Goal: Task Accomplishment & Management: Use online tool/utility

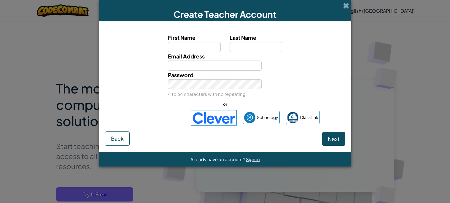
click at [223, 117] on img at bounding box center [214, 117] width 46 height 15
click at [229, 115] on img at bounding box center [214, 117] width 46 height 15
click at [346, 3] on span at bounding box center [346, 5] width 6 height 6
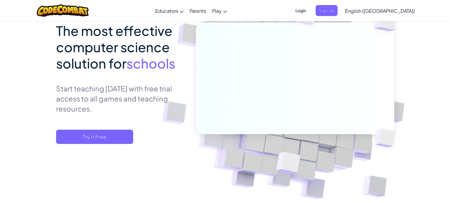
scroll to position [58, 0]
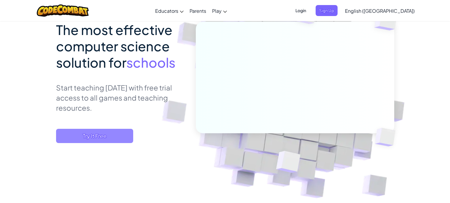
click at [108, 138] on span "Try It Free" at bounding box center [94, 136] width 77 height 14
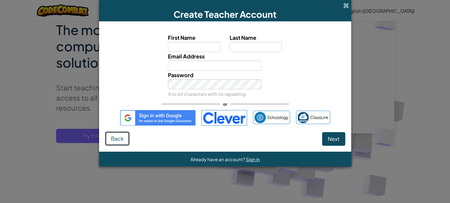
click at [116, 145] on button "Back" at bounding box center [117, 138] width 25 height 14
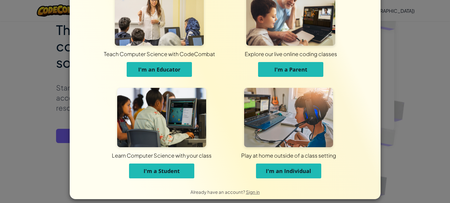
scroll to position [32, 0]
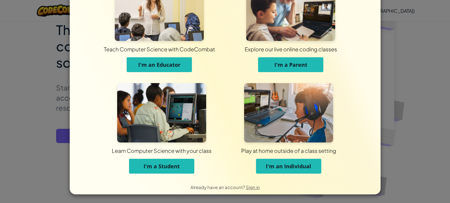
click at [272, 163] on span "I'm an Individual" at bounding box center [288, 165] width 45 height 7
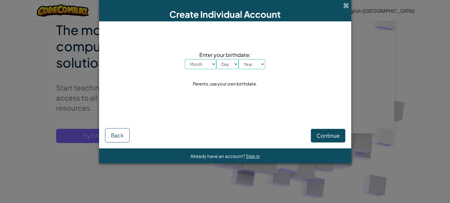
scroll to position [0, 0]
click at [202, 63] on select "Month January February March April May June July August September October Novem…" at bounding box center [200, 64] width 31 height 10
select select "6"
click at [185, 59] on select "Month January February March April May June July August September October Novem…" at bounding box center [200, 64] width 31 height 10
click at [234, 65] on select "Day 1 2 3 4 5 6 7 8 9 10 11 12 13 14 15 16 17 18 19 20 21 22 23 24 25 26 27 28 …" at bounding box center [227, 64] width 22 height 10
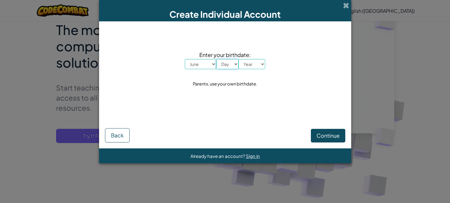
select select "4"
click at [216, 59] on select "Day 1 2 3 4 5 6 7 8 9 10 11 12 13 14 15 16 17 18 19 20 21 22 23 24 25 26 27 28 …" at bounding box center [227, 64] width 22 height 10
click at [249, 63] on select "Year 2025 2024 2023 2022 2021 2020 2019 2018 2017 2016 2015 2014 2013 2012 2011…" at bounding box center [251, 64] width 27 height 10
select select "1926"
click at [238, 59] on select "Year 2025 2024 2023 2022 2021 2020 2019 2018 2017 2016 2015 2014 2013 2012 2011…" at bounding box center [251, 64] width 27 height 10
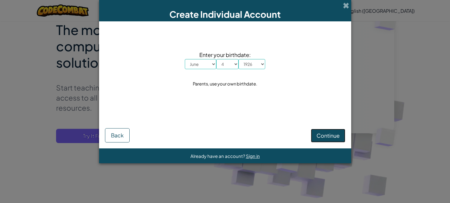
click at [318, 138] on span "Continue" at bounding box center [327, 135] width 23 height 7
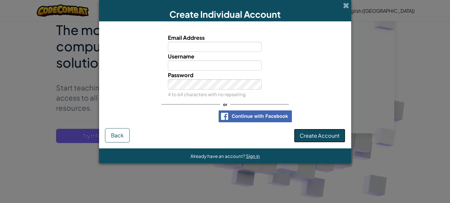
click at [318, 138] on span "Create Account" at bounding box center [319, 135] width 40 height 7
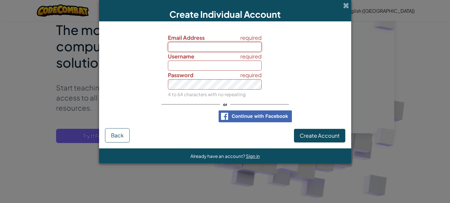
click at [227, 45] on input "Email Address" at bounding box center [215, 47] width 94 height 10
type input "trip.bredlie@csd117.org"
click at [199, 65] on input "Username" at bounding box center [215, 65] width 94 height 10
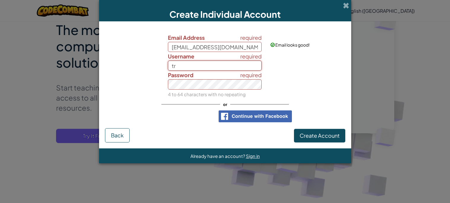
type input "t"
type input "g"
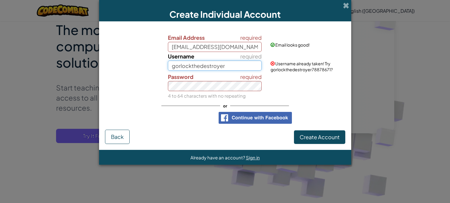
click at [226, 63] on input "gorlockthedestroyer" at bounding box center [215, 65] width 94 height 10
type input "gorlockthedestroyessss"
click at [285, 95] on div "required Password 4 to 64 characters with no repeating" at bounding box center [225, 86] width 246 height 28
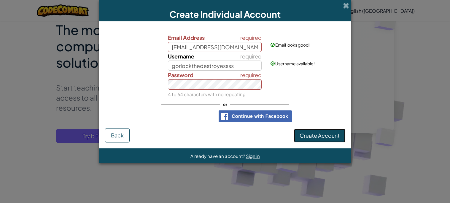
click at [316, 136] on span "Create Account" at bounding box center [319, 135] width 40 height 7
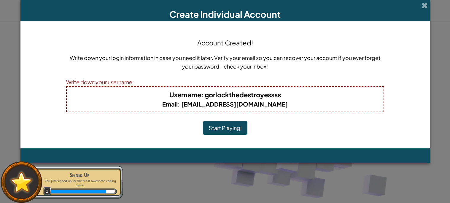
click at [229, 134] on div "Account Created! Write down your login information in case you need it later. V…" at bounding box center [225, 84] width 318 height 115
click at [231, 132] on button "Start Playing!" at bounding box center [225, 128] width 44 height 14
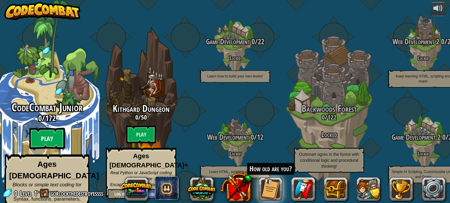
click at [44, 137] on btn "Play" at bounding box center [47, 138] width 36 height 21
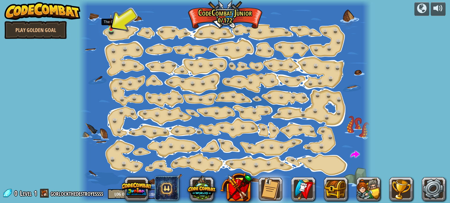
click at [114, 25] on img at bounding box center [111, 22] width 7 height 16
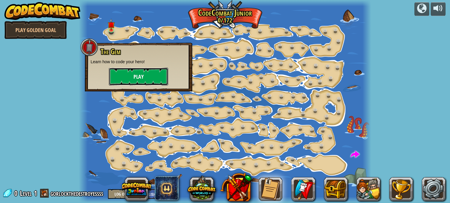
click at [144, 80] on button "Play" at bounding box center [138, 77] width 59 height 18
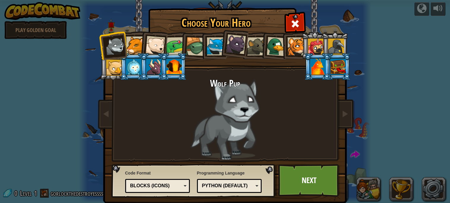
click at [153, 71] on div at bounding box center [153, 67] width 15 height 16
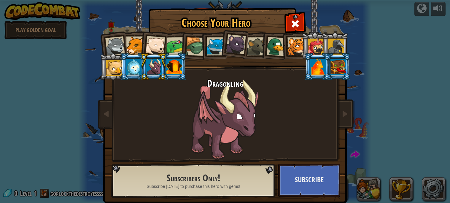
click at [123, 44] on div at bounding box center [115, 46] width 20 height 20
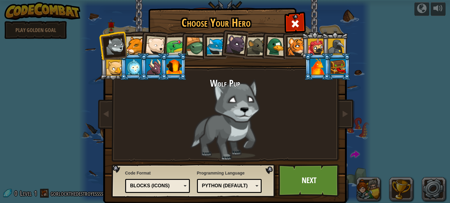
click at [134, 43] on div at bounding box center [135, 45] width 18 height 18
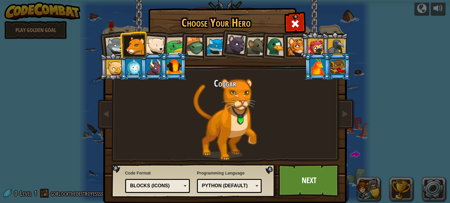
click at [152, 46] on div at bounding box center [155, 46] width 20 height 20
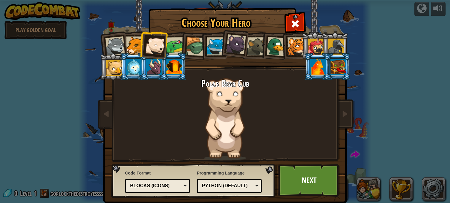
click at [177, 44] on div at bounding box center [175, 46] width 18 height 18
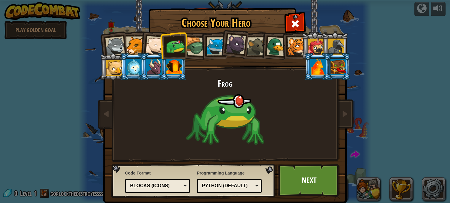
click at [199, 45] on div at bounding box center [195, 46] width 19 height 19
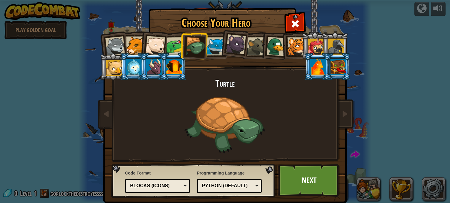
click at [210, 47] on div at bounding box center [216, 46] width 18 height 18
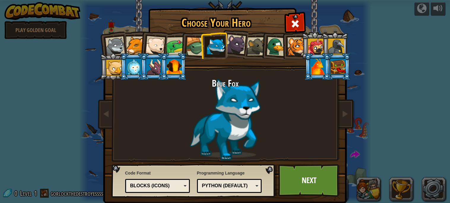
click at [235, 42] on div at bounding box center [236, 44] width 20 height 20
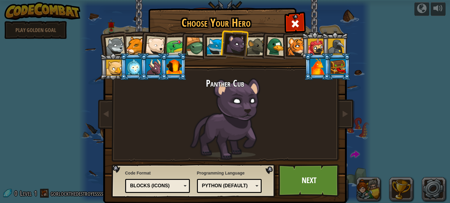
click at [263, 52] on li at bounding box center [274, 45] width 28 height 29
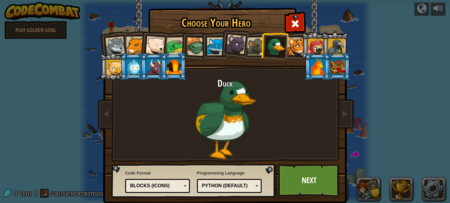
click at [258, 51] on div at bounding box center [256, 46] width 18 height 18
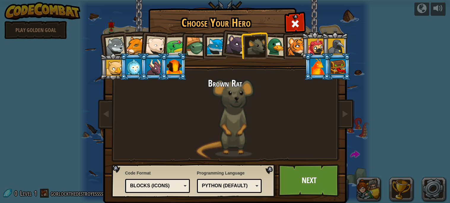
click at [290, 43] on div at bounding box center [296, 46] width 18 height 18
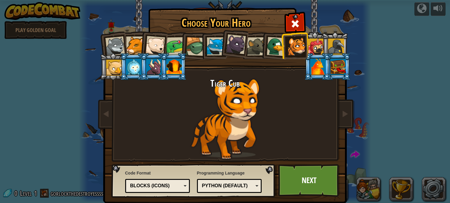
click at [311, 44] on div at bounding box center [316, 47] width 16 height 16
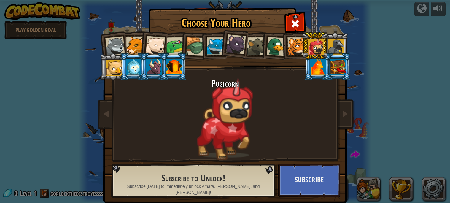
click at [334, 45] on div at bounding box center [336, 47] width 16 height 16
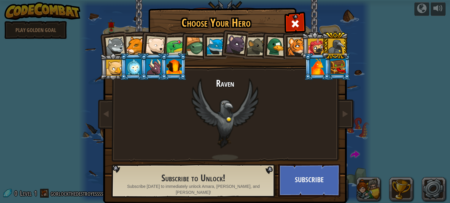
click at [116, 60] on div at bounding box center [114, 68] width 16 height 16
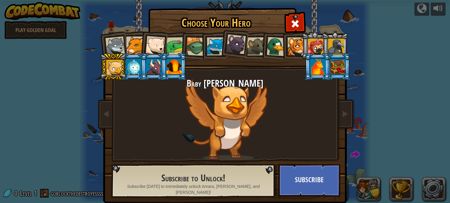
click at [132, 67] on div at bounding box center [133, 67] width 15 height 16
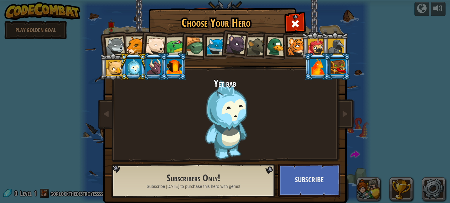
click at [150, 70] on div at bounding box center [153, 67] width 15 height 16
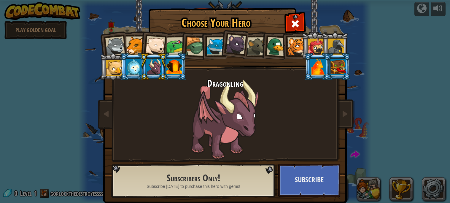
click at [171, 71] on div at bounding box center [173, 67] width 15 height 16
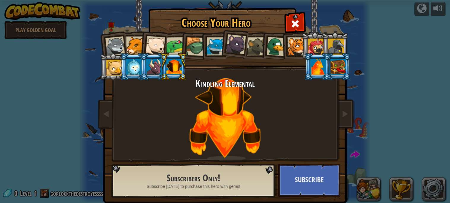
click at [331, 59] on div at bounding box center [337, 67] width 15 height 16
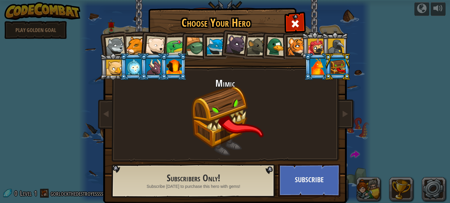
click at [323, 61] on div at bounding box center [317, 67] width 15 height 16
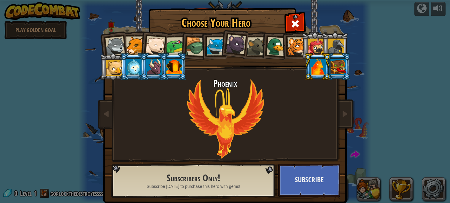
click at [282, 47] on li at bounding box center [294, 45] width 27 height 27
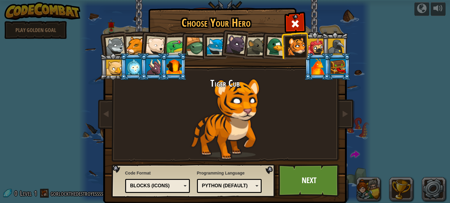
click at [277, 47] on div at bounding box center [275, 46] width 19 height 19
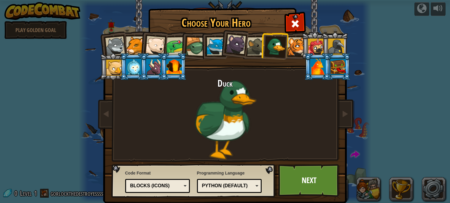
click at [149, 184] on div "Blocks (Icons)" at bounding box center [155, 185] width 51 height 7
click at [170, 186] on div "Text code" at bounding box center [155, 185] width 51 height 7
click at [308, 186] on link "Next" at bounding box center [309, 180] width 62 height 33
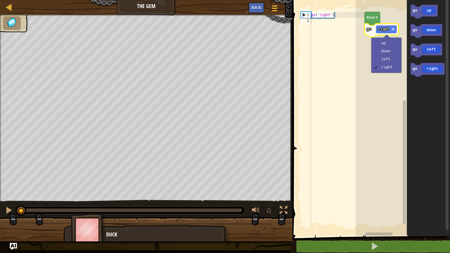
click at [336, 18] on div "go ( 'right' )" at bounding box center [336, 124] width 55 height 225
click at [337, 41] on div "go ( 'right' )" at bounding box center [336, 124] width 55 height 225
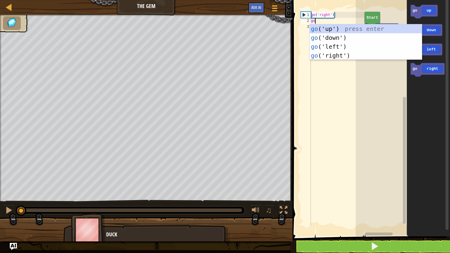
type textarea "go"
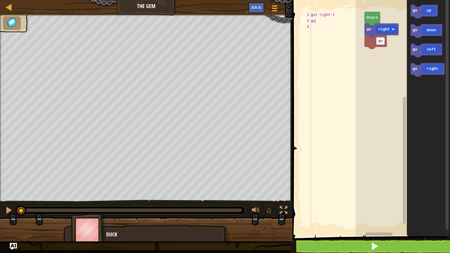
click at [320, 27] on div "go ( 'right' ) go" at bounding box center [336, 124] width 55 height 225
type textarea "("
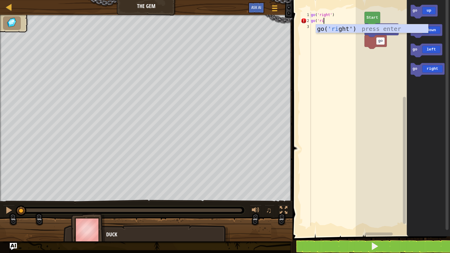
scroll to position [2, 1]
type textarea "go('right')"
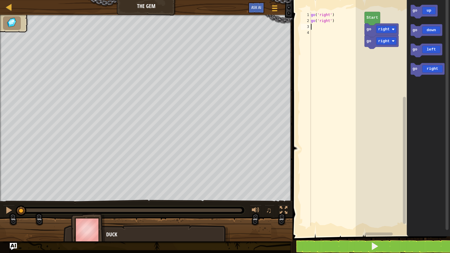
scroll to position [2, 0]
click at [334, 202] on button at bounding box center [374, 246] width 159 height 14
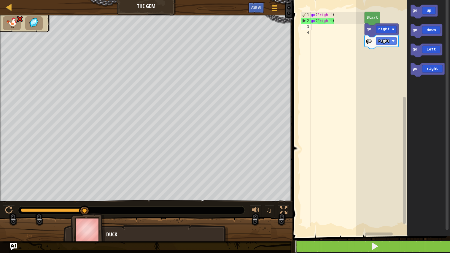
click at [316, 202] on button at bounding box center [374, 246] width 159 height 14
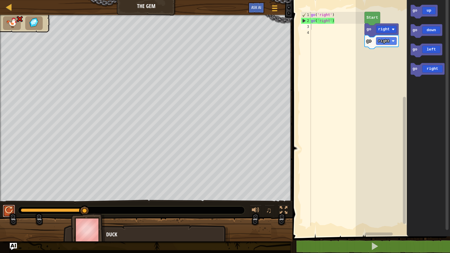
click at [8, 202] on div at bounding box center [9, 210] width 8 height 8
click at [7, 202] on button at bounding box center [9, 211] width 12 height 12
click at [337, 22] on div "go ( 'right' ) go ( 'right' )" at bounding box center [336, 124] width 55 height 225
click at [330, 22] on div "go ( 'right' ) go ( 'right' )" at bounding box center [336, 124] width 55 height 225
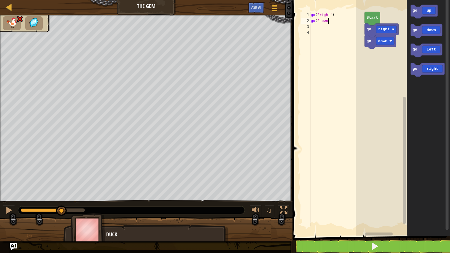
scroll to position [2, 1]
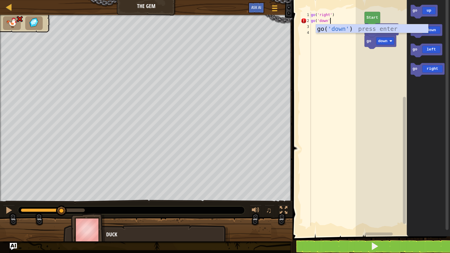
type textarea "go('down')"
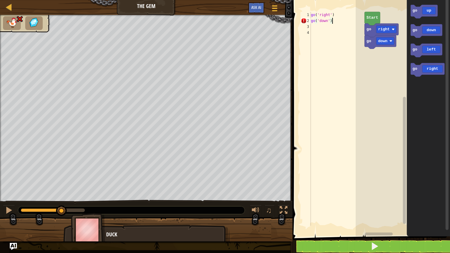
scroll to position [2, 0]
click at [317, 41] on div "go ( 'right' ) go ( 'down' )" at bounding box center [336, 124] width 55 height 225
type textarea "go('right')"
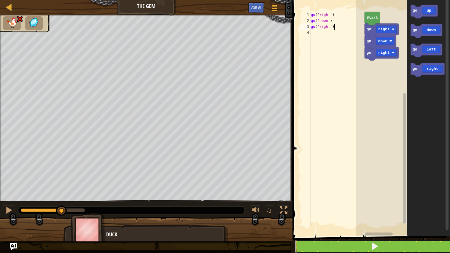
click at [330, 202] on button at bounding box center [374, 246] width 159 height 14
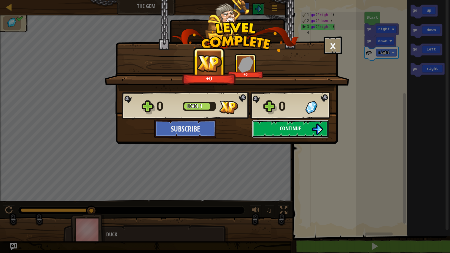
click at [265, 131] on button "Continue" at bounding box center [290, 129] width 76 height 18
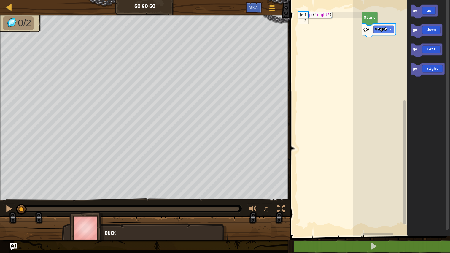
click at [319, 24] on div "go ( 'right' )" at bounding box center [334, 124] width 55 height 225
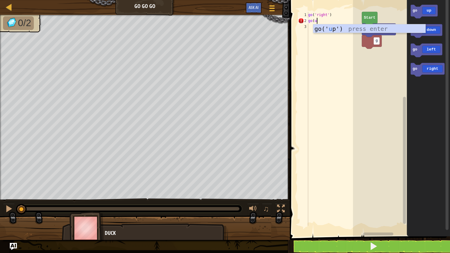
scroll to position [2, 0]
type textarea "go(up')"
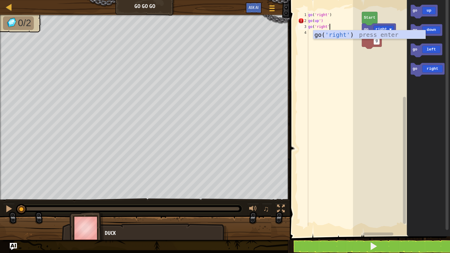
type textarea "go('right')"
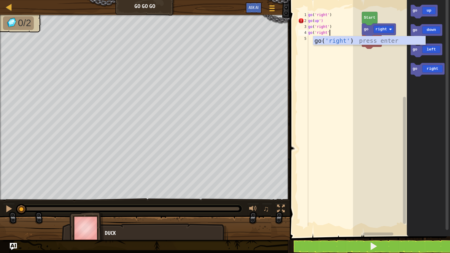
scroll to position [2, 1]
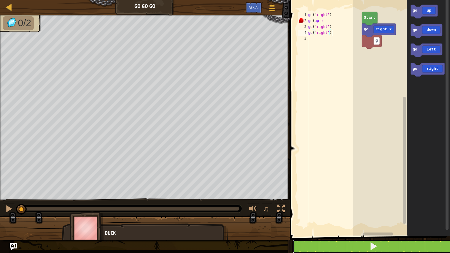
click at [329, 202] on button at bounding box center [373, 246] width 162 height 14
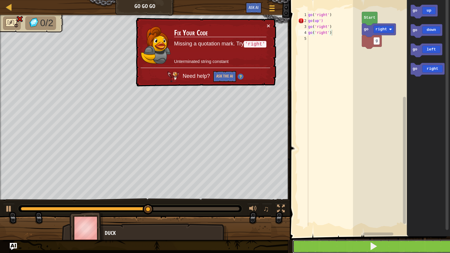
click at [351, 202] on button at bounding box center [373, 246] width 162 height 14
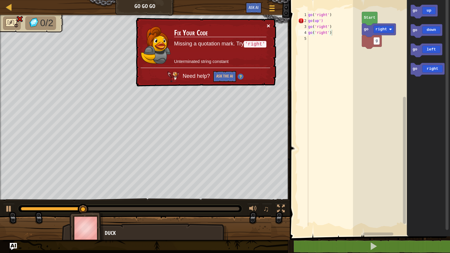
click at [270, 24] on button "×" at bounding box center [268, 26] width 4 height 6
click at [330, 20] on div "go ( 'right' ) go ( up ') go ( 'right' ) go ( 'right' )" at bounding box center [334, 124] width 55 height 225
click at [341, 15] on div "go ( 'right' ) go ( up ') go ( 'right' ) go ( 'right' )" at bounding box center [334, 124] width 55 height 225
type textarea "go('right')"
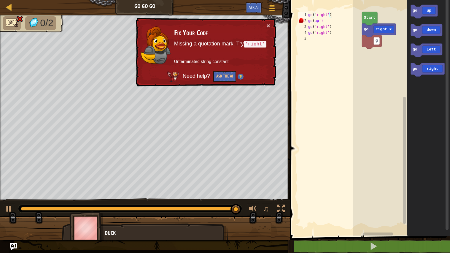
scroll to position [2, 0]
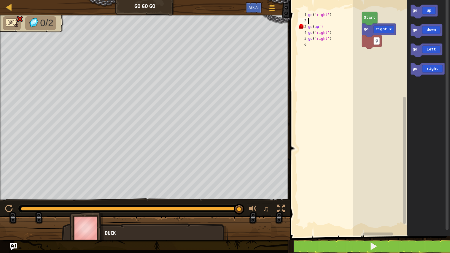
type textarea "go('right')"
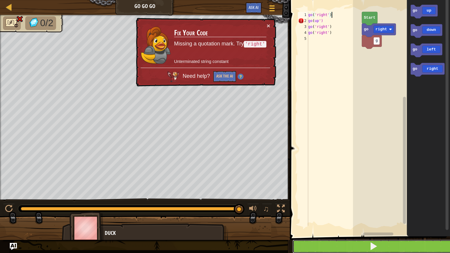
click at [333, 202] on button at bounding box center [373, 246] width 162 height 14
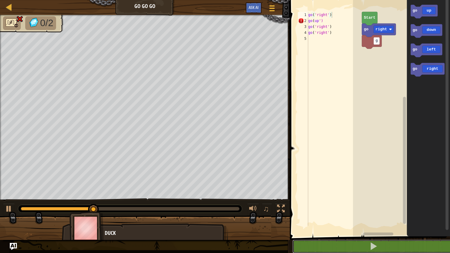
click at [292, 202] on button at bounding box center [373, 246] width 162 height 14
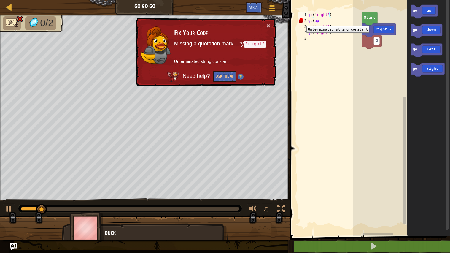
click at [302, 22] on div "2" at bounding box center [303, 21] width 10 height 6
click at [320, 21] on div "go ( 'right' ) go ( up ') go ( 'right' ) go ( 'right' )" at bounding box center [334, 124] width 55 height 225
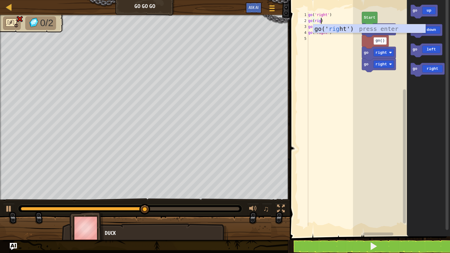
scroll to position [2, 1]
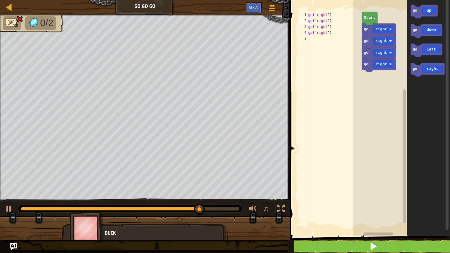
click at [326, 26] on div "go ( 'right' ) go ( 'right' ) go ( 'right' ) go ( 'right' )" at bounding box center [334, 124] width 55 height 225
click at [331, 202] on button at bounding box center [373, 246] width 162 height 14
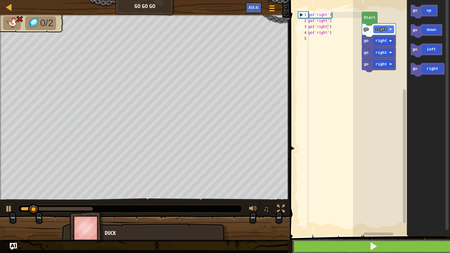
click at [333, 202] on button at bounding box center [373, 246] width 162 height 14
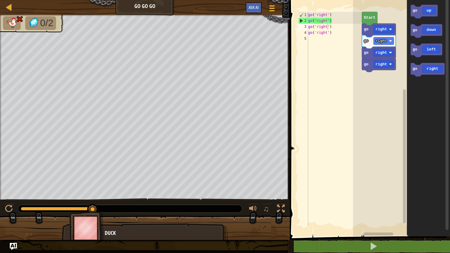
click at [327, 27] on div "go ( 'right' ) go ( 'right' ) go ( 'right' ) go ( 'right' )" at bounding box center [334, 124] width 55 height 225
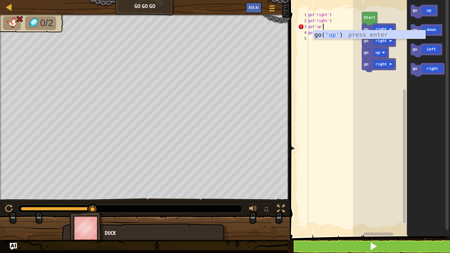
scroll to position [2, 1]
type textarea "go('up')"
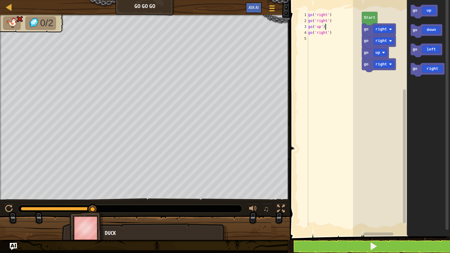
click at [331, 202] on div "go ( 'right' ) go ( 'right' ) go ( 'up' ) go ( 'right' )" at bounding box center [334, 124] width 55 height 225
click at [339, 202] on button at bounding box center [373, 246] width 162 height 14
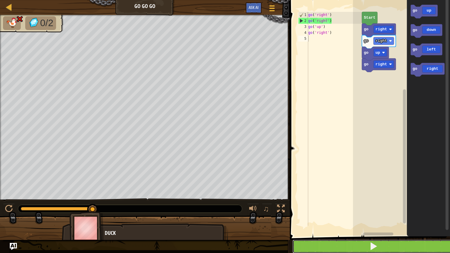
click at [339, 202] on button at bounding box center [373, 246] width 162 height 14
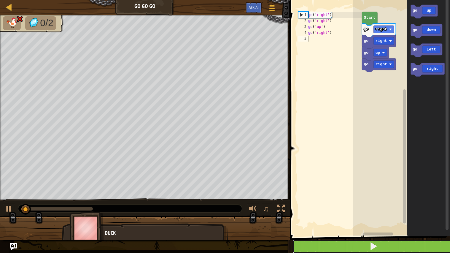
click at [339, 202] on button at bounding box center [373, 246] width 162 height 14
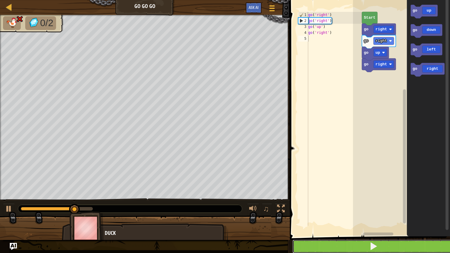
click at [339, 202] on button at bounding box center [373, 246] width 162 height 14
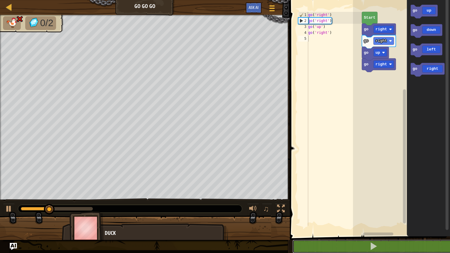
click at [292, 202] on button at bounding box center [373, 246] width 162 height 14
click at [326, 22] on div "go ( 'right' ) go ( 'right' ) go ( 'up' ) go ( 'right' )" at bounding box center [334, 124] width 55 height 225
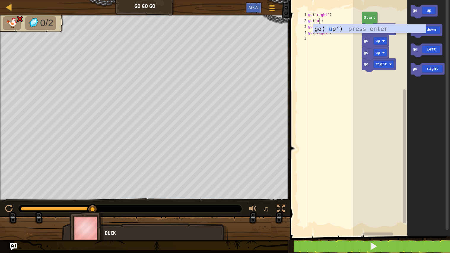
type textarea "go('up')"
click at [325, 83] on div "go ( 'right' ) go ( 'up' ) go ( 'up' ) go ( 'right' )" at bounding box center [334, 124] width 55 height 225
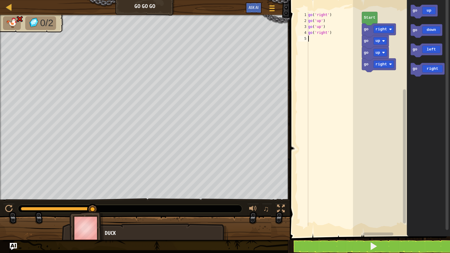
click at [321, 25] on div "go ( 'right' ) go ( 'up' ) go ( 'up' ) go ( 'right' )" at bounding box center [334, 124] width 55 height 225
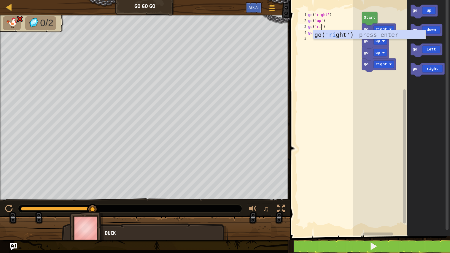
scroll to position [2, 1]
type textarea "go('right')"
click at [348, 202] on button at bounding box center [373, 246] width 162 height 14
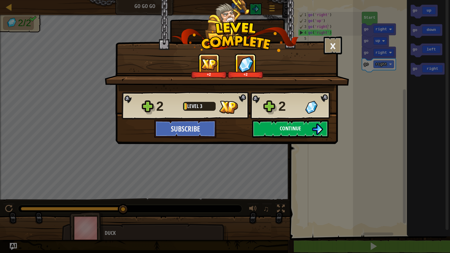
click at [297, 127] on span "Continue" at bounding box center [290, 127] width 21 height 7
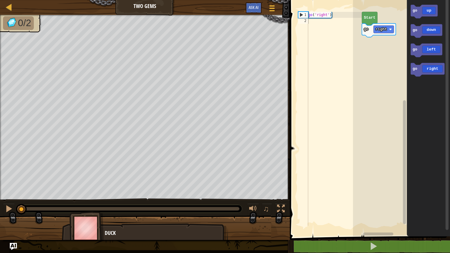
click at [337, 16] on div "go ( 'right' )" at bounding box center [334, 124] width 55 height 225
type textarea "go('right')"
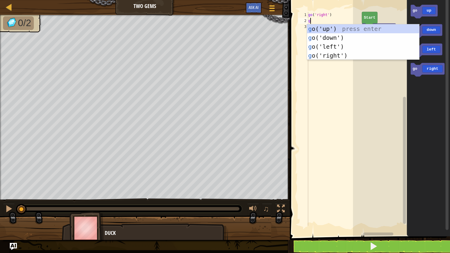
scroll to position [2, 0]
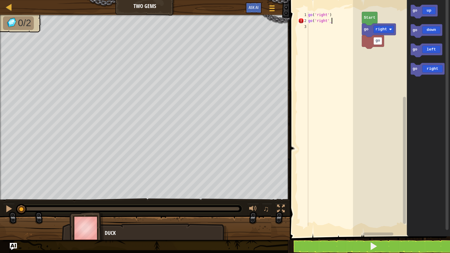
type textarea "go('right')"
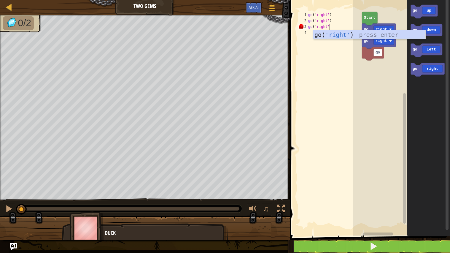
type textarea "go('right')"
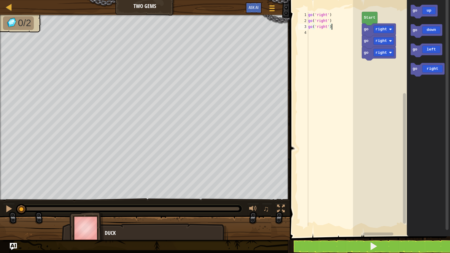
type textarea "go('right')"
click at [380, 202] on button at bounding box center [373, 246] width 162 height 14
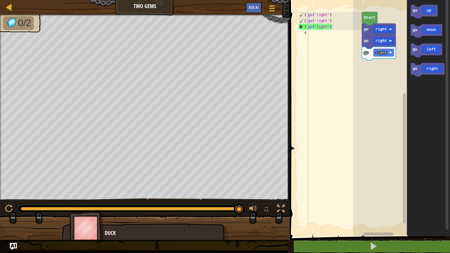
click at [322, 35] on div "go ( 'right' ) go ( 'right' ) go ( 'right' )" at bounding box center [334, 124] width 55 height 225
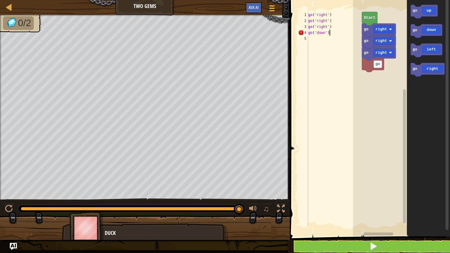
scroll to position [2, 1]
type textarea "go('down')"
click at [340, 202] on button at bounding box center [373, 246] width 162 height 14
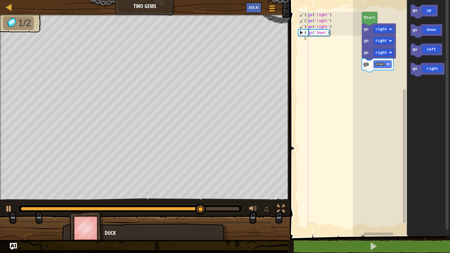
click at [333, 55] on div "go ( 'right' ) go ( 'right' ) go ( 'right' ) go ( 'down' )" at bounding box center [334, 124] width 55 height 225
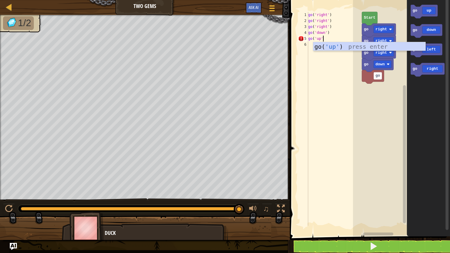
scroll to position [2, 1]
type textarea "go('up')"
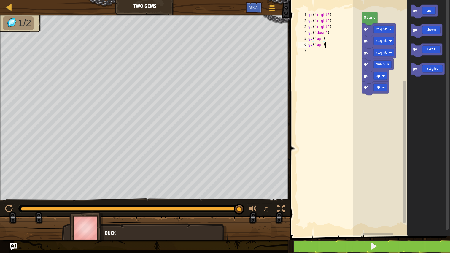
type textarea "go('up')"
click at [408, 202] on button at bounding box center [373, 246] width 162 height 14
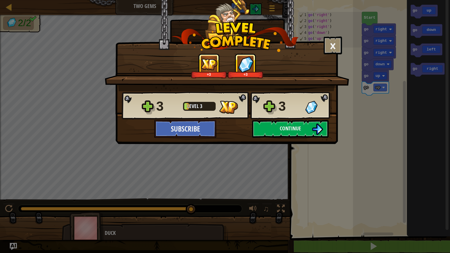
click at [306, 143] on div "× How fun was this level? Tell us more! +3 +3 Reticulating Splines... 3 Level 3…" at bounding box center [226, 72] width 222 height 144
click at [317, 124] on img at bounding box center [317, 128] width 11 height 11
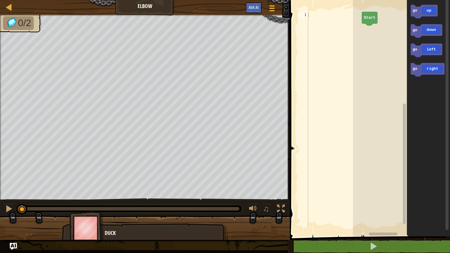
click at [333, 91] on div at bounding box center [334, 124] width 55 height 225
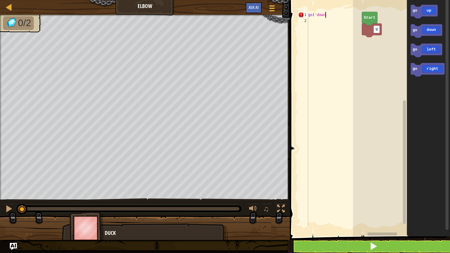
scroll to position [2, 1]
type textarea "go('down')"
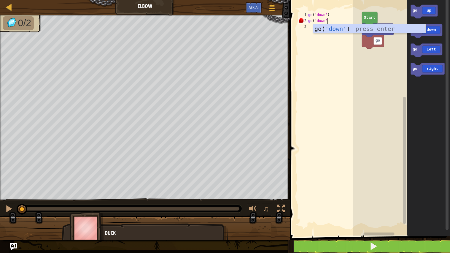
type textarea "go('down')"
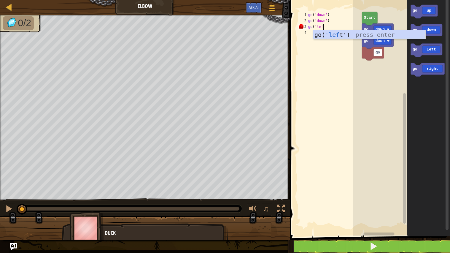
scroll to position [2, 1]
type textarea "go('left"
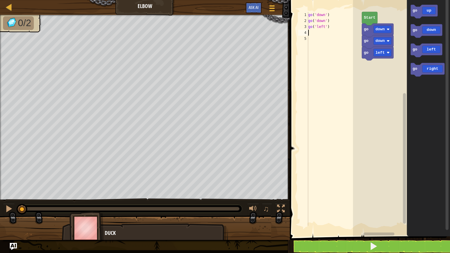
scroll to position [2, 0]
type textarea ")"
type textarea "go('left')"
click at [341, 202] on button at bounding box center [373, 246] width 162 height 14
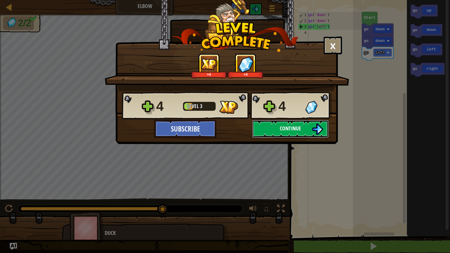
click at [284, 130] on span "Continue" at bounding box center [290, 127] width 21 height 7
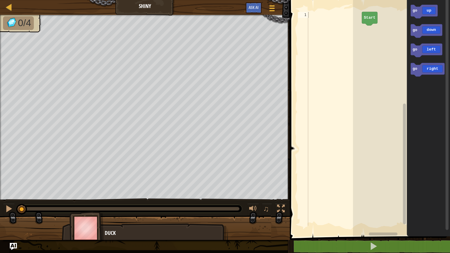
click at [347, 17] on div at bounding box center [334, 124] width 55 height 225
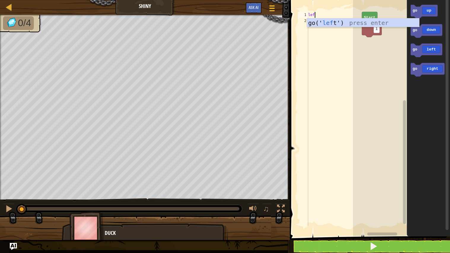
type textarea "le"
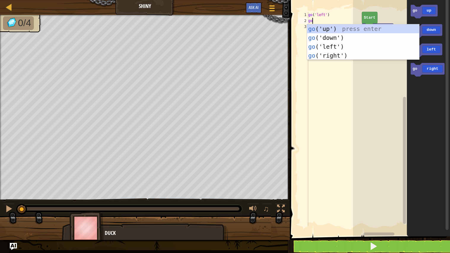
type textarea "gol"
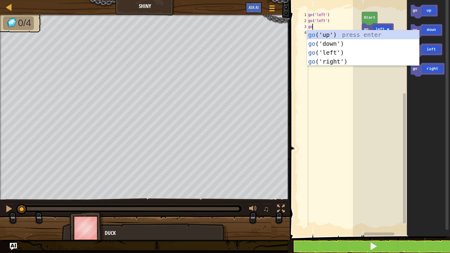
type textarea "[DEMOGRAPHIC_DATA]"
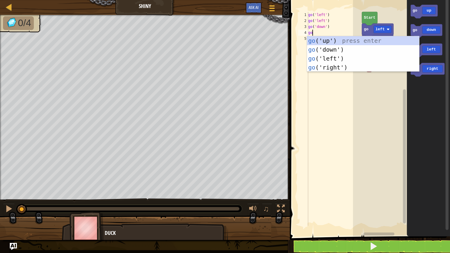
type textarea "gor"
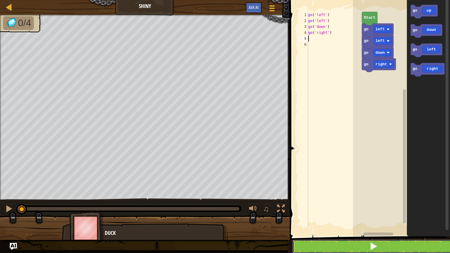
click at [318, 202] on button at bounding box center [373, 246] width 162 height 14
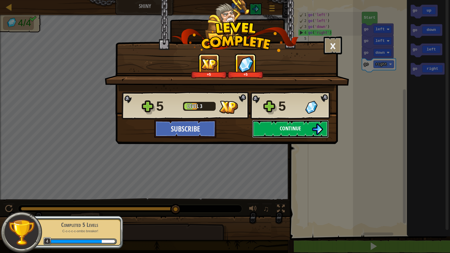
click at [305, 125] on button "Continue" at bounding box center [290, 129] width 76 height 18
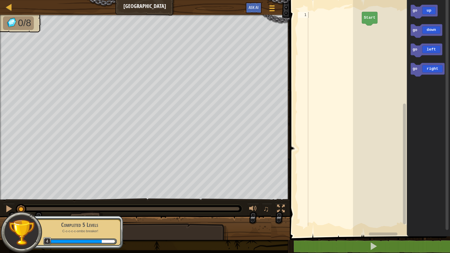
click at [330, 24] on div at bounding box center [334, 124] width 55 height 225
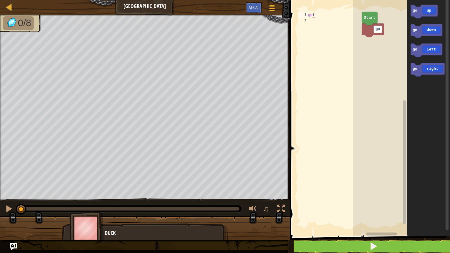
scroll to position [2, 0]
type textarea "go('up"
type textarea ")"
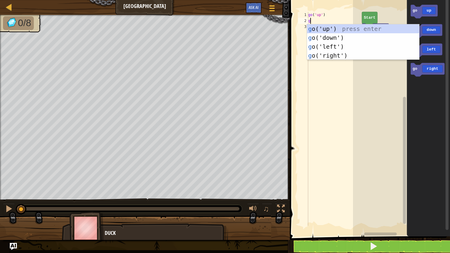
type textarea "gor"
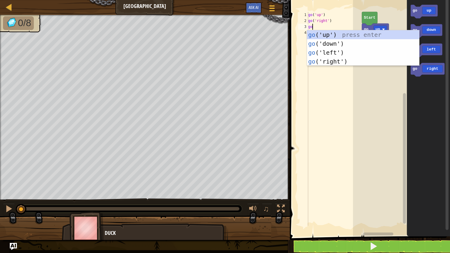
type textarea "[DEMOGRAPHIC_DATA]"
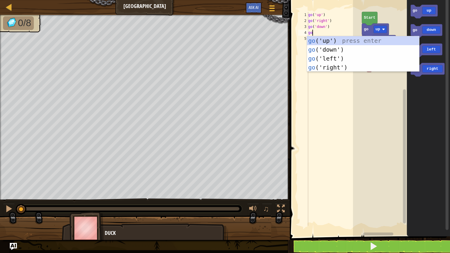
type textarea "[DEMOGRAPHIC_DATA]"
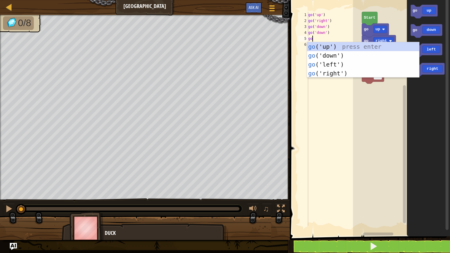
type textarea "gol"
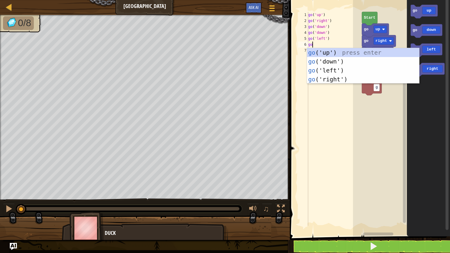
type textarea "gol"
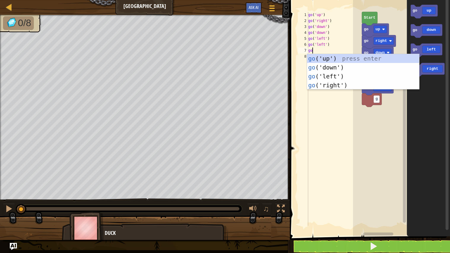
type textarea "gou"
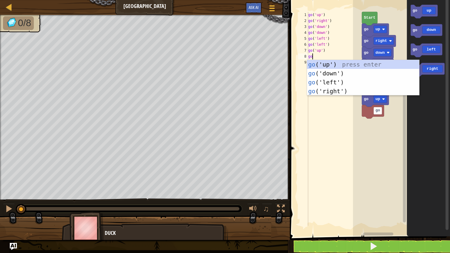
type textarea "gou"
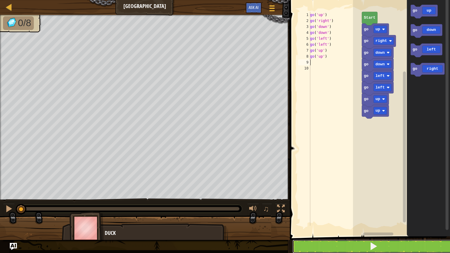
click at [308, 202] on button at bounding box center [373, 246] width 162 height 14
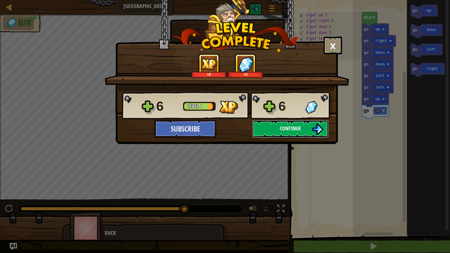
click at [301, 134] on button "Continue" at bounding box center [290, 129] width 76 height 18
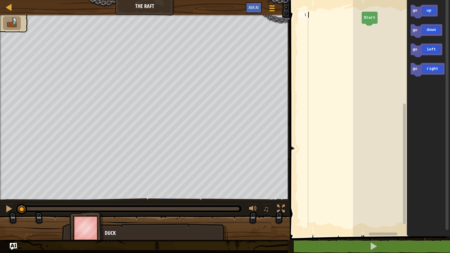
click at [323, 39] on div at bounding box center [334, 124] width 55 height 225
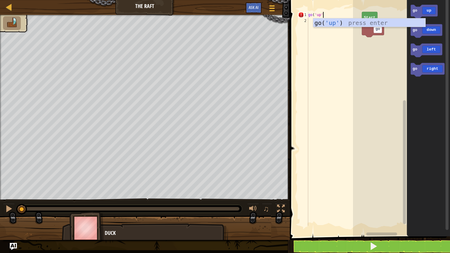
scroll to position [2, 1]
type textarea "go('up')"
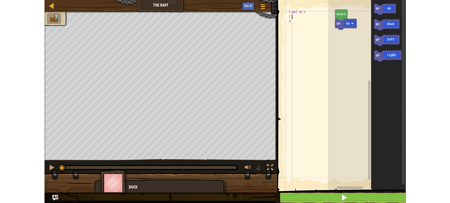
scroll to position [2, 0]
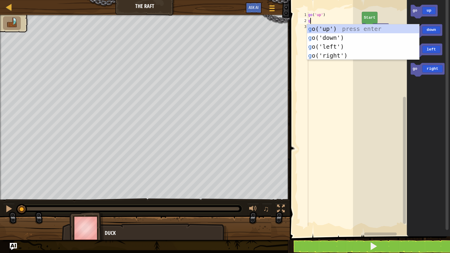
type textarea "gor"
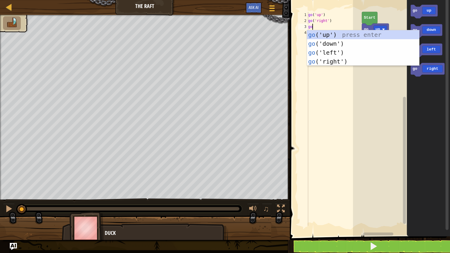
type textarea "gor"
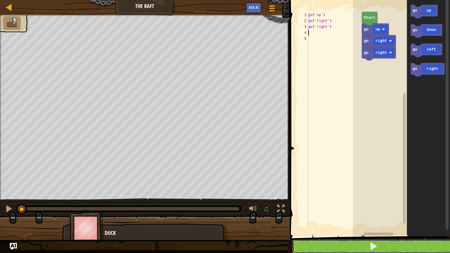
click at [356, 202] on button at bounding box center [373, 246] width 162 height 14
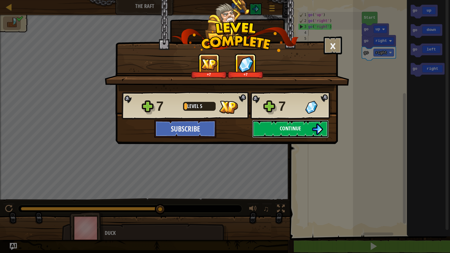
click at [289, 130] on span "Continue" at bounding box center [290, 127] width 21 height 7
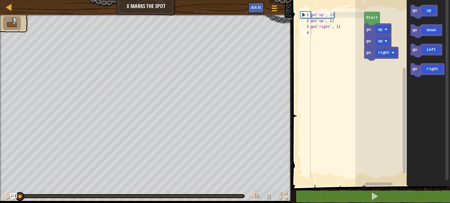
click at [327, 41] on div "go ( 'up' , 1 ) go ( 'up' , 1 ) go ( 'right' , 1 )" at bounding box center [336, 101] width 55 height 178
click at [339, 27] on div "go ( 'up' , 1 ) go ( 'up' , 1 ) go ( 'right' , 1 )" at bounding box center [336, 101] width 55 height 178
type textarea "go('right', 3)"
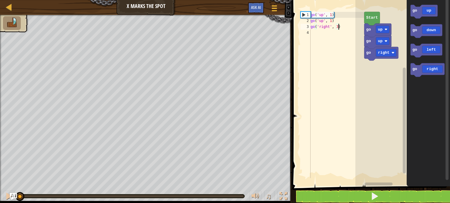
scroll to position [2, 2]
click at [338, 45] on div "go ( 'up' , 1 ) go ( 'up' , 1 ) go ( 'right' , 3 )" at bounding box center [336, 101] width 55 height 178
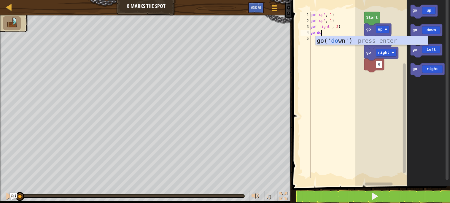
scroll to position [2, 1]
type textarea "go down"
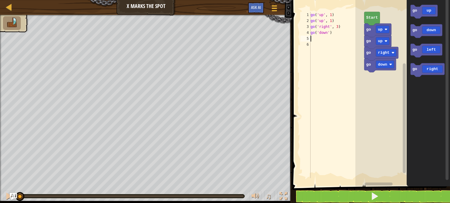
scroll to position [2, 0]
click at [331, 35] on div "go ( 'up' , 1 ) go ( 'up' , 1 ) go ( 'right' , 3 ) go ( 'down' )" at bounding box center [336, 101] width 55 height 178
click at [330, 35] on div "go ( 'up' , 1 ) go ( 'up' , 1 ) go ( 'right' , 3 ) go ( 'down' )" at bounding box center [336, 101] width 55 height 178
type textarea "go('down', 2)"
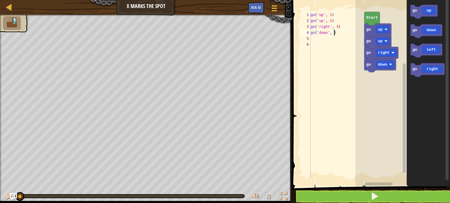
scroll to position [2, 2]
click at [325, 41] on div "go ( 'up' , 1 ) go ( 'up' , 1 ) go ( 'right' , 3 ) go ( 'down' , 2 )" at bounding box center [336, 101] width 55 height 178
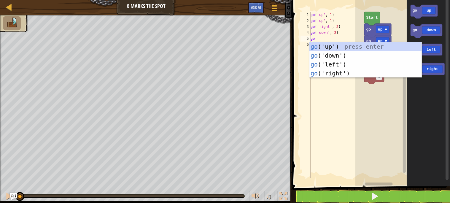
type textarea "gol"
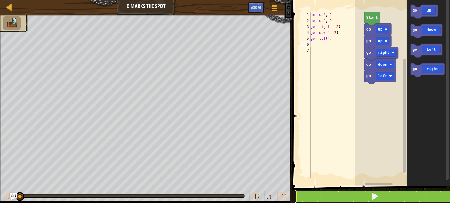
click at [332, 199] on button at bounding box center [374, 196] width 159 height 14
